Goal: Information Seeking & Learning: Learn about a topic

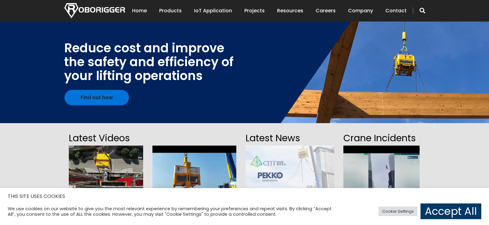
scroll to position [92, 0]
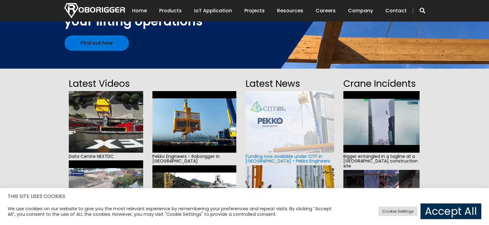
click at [462, 212] on link "Accept All" at bounding box center [450, 212] width 61 height 16
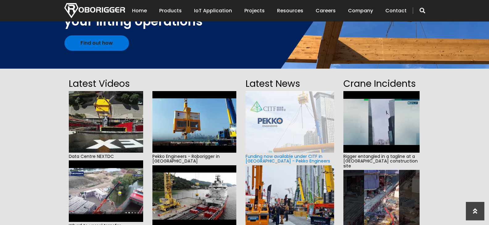
scroll to position [0, 0]
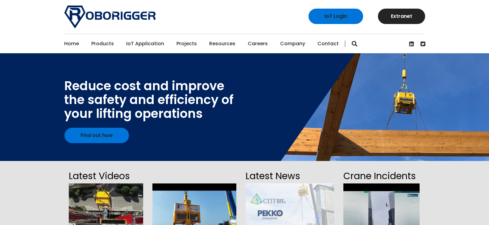
click at [188, 42] on link "Projects" at bounding box center [186, 43] width 20 height 19
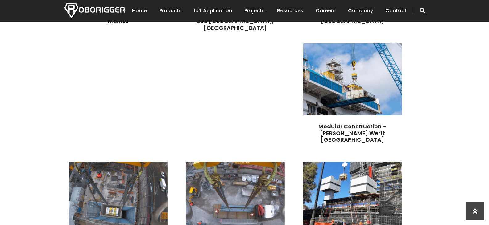
scroll to position [401, 0]
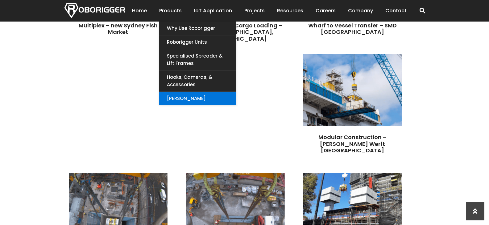
click at [197, 97] on link "[PERSON_NAME]" at bounding box center [197, 99] width 77 height 14
